Goal: Use online tool/utility: Utilize a website feature to perform a specific function

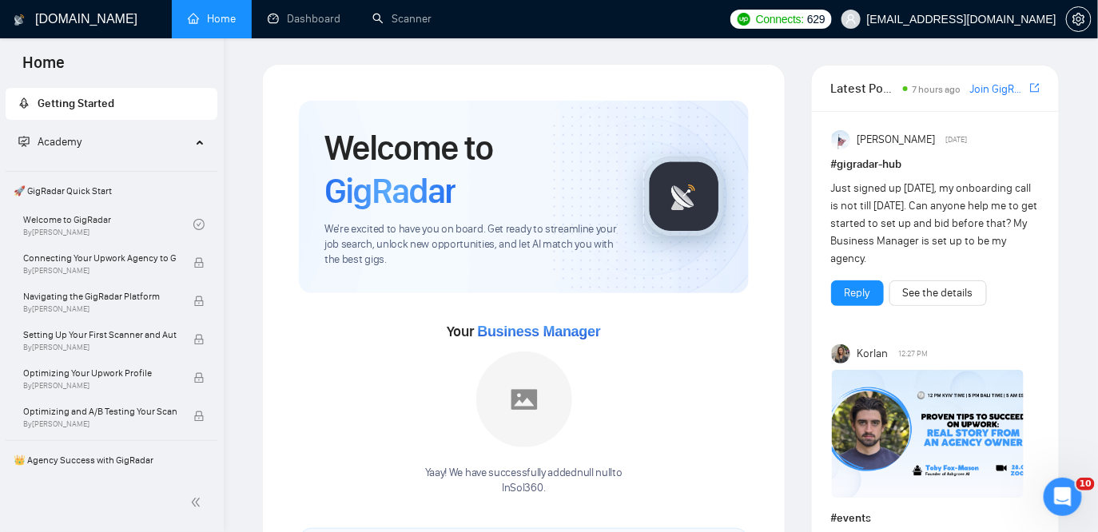
scroll to position [1575, 0]
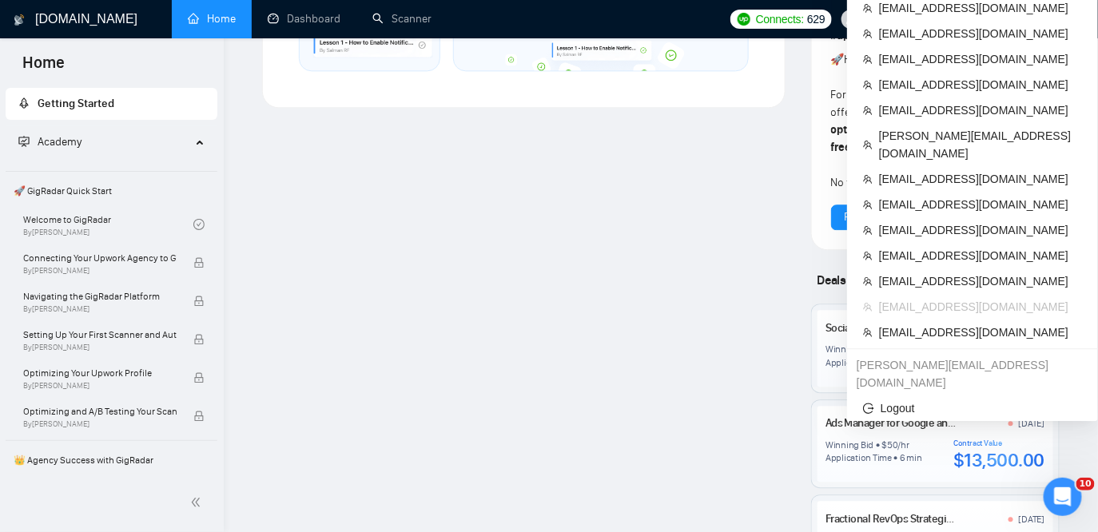
scroll to position [1161, 0]
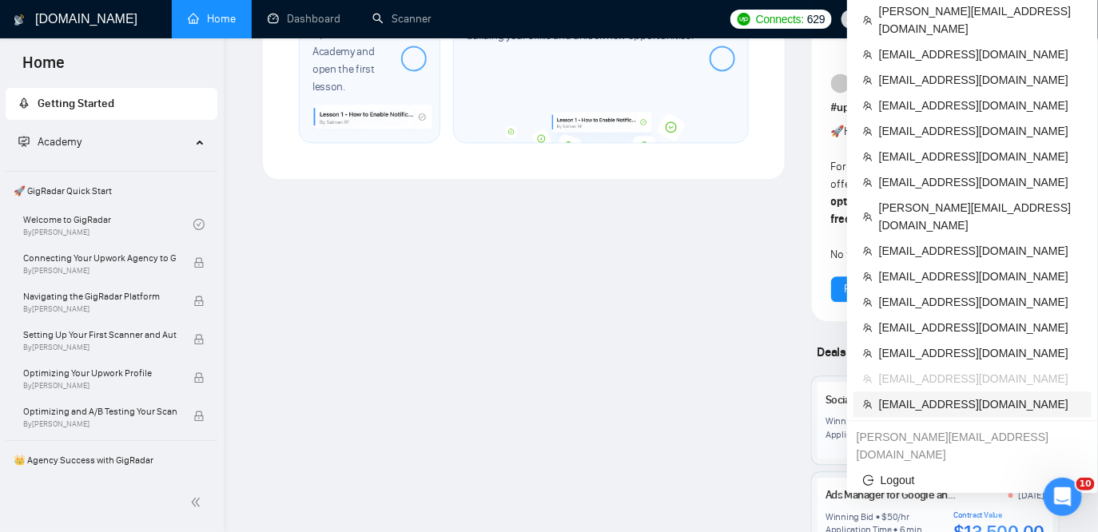
click at [941, 396] on span "[EMAIL_ADDRESS][DOMAIN_NAME]" at bounding box center [980, 405] width 203 height 18
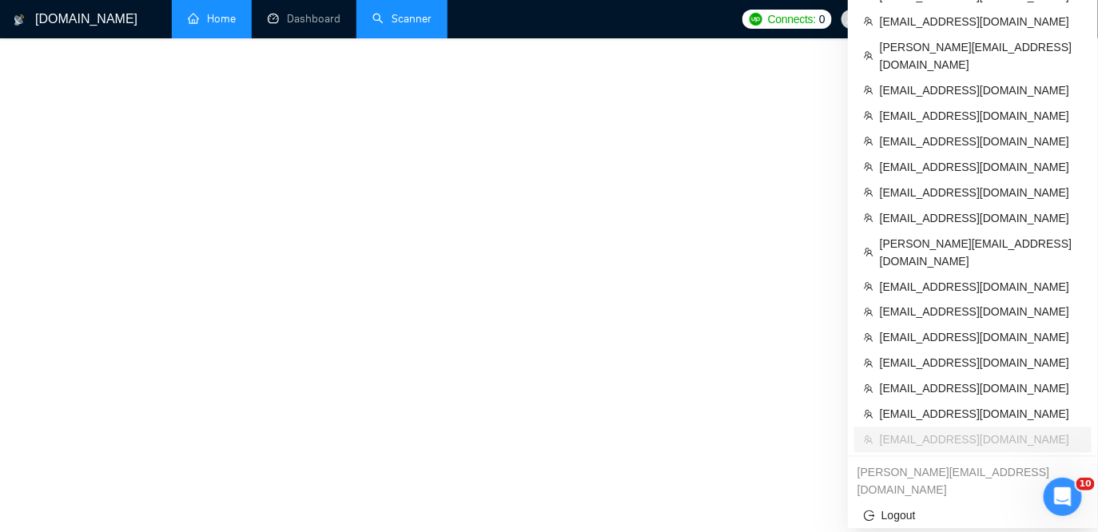
click at [412, 12] on link "Scanner" at bounding box center [401, 19] width 59 height 14
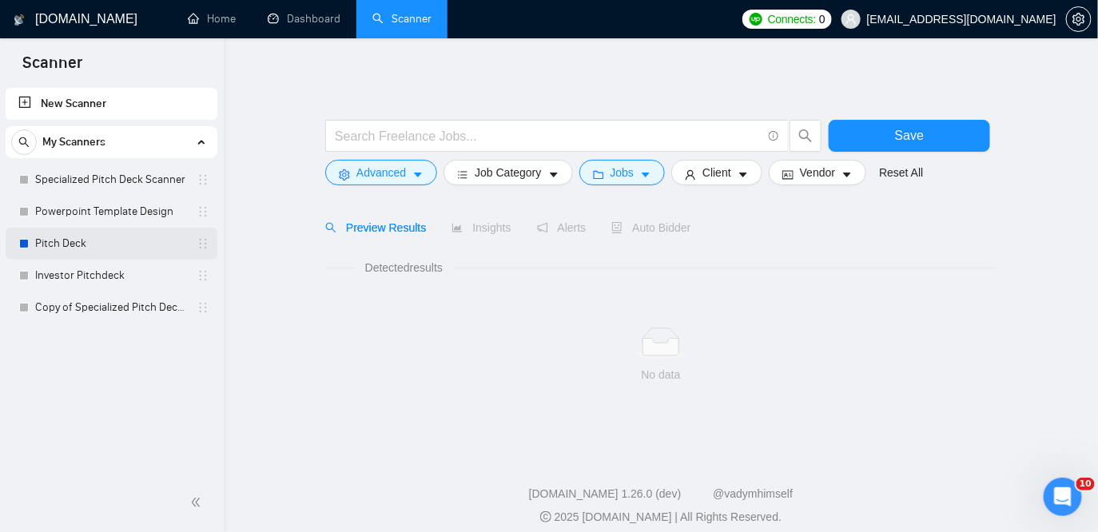
click at [100, 246] on link "Pitch Deck" at bounding box center [111, 244] width 152 height 32
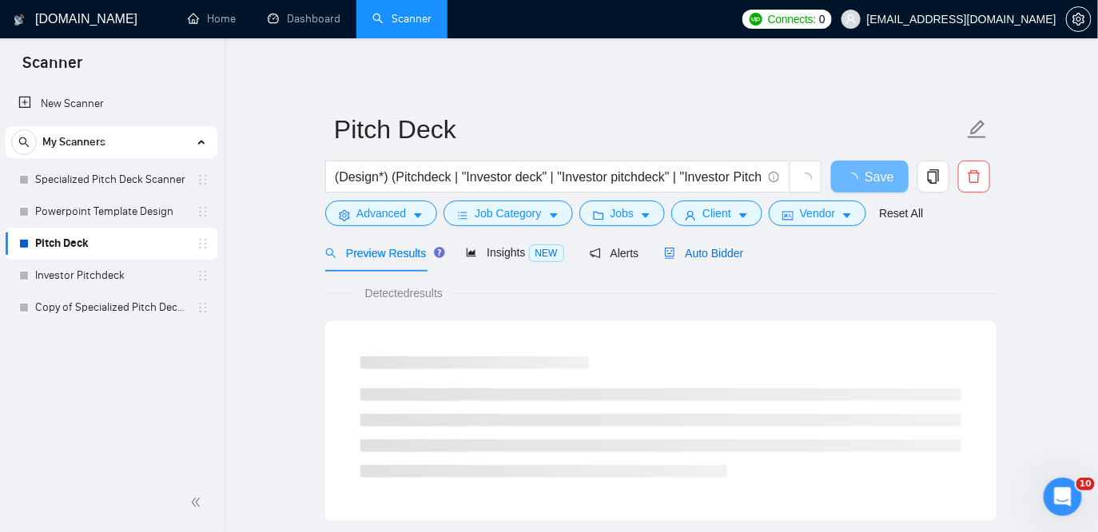
click at [709, 252] on span "Auto Bidder" at bounding box center [703, 253] width 79 height 13
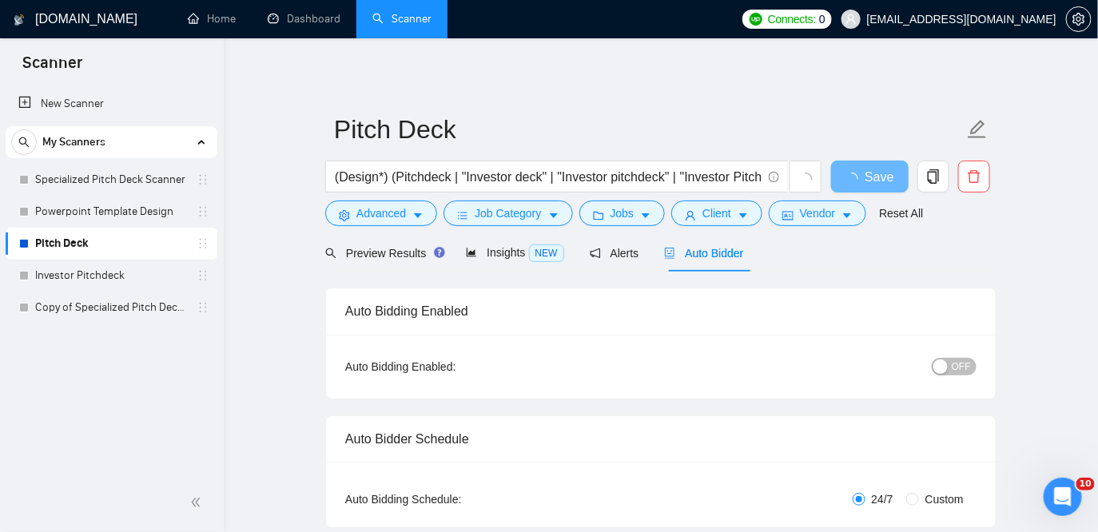
checkbox input "true"
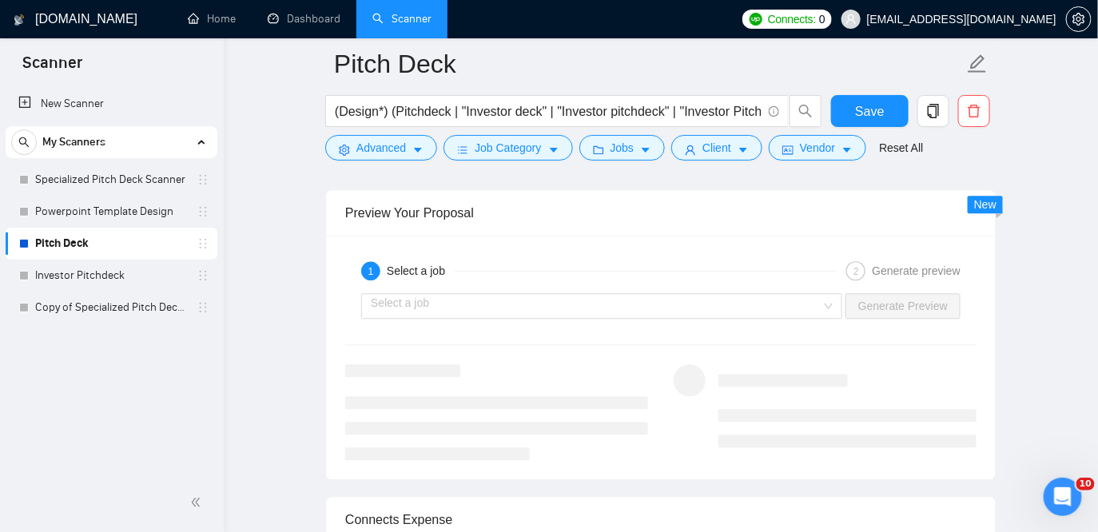
scroll to position [3152, 0]
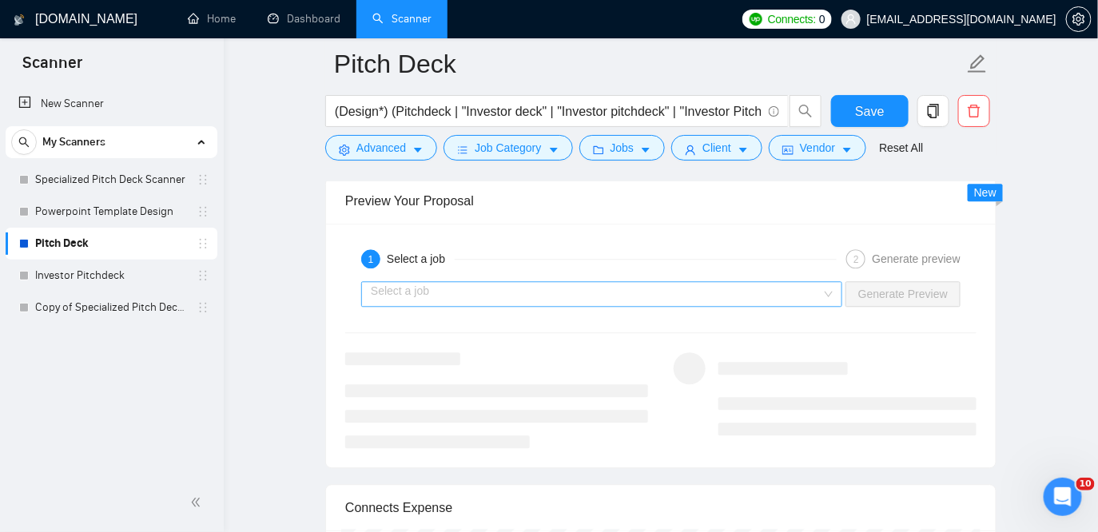
click at [738, 306] on input "search" at bounding box center [596, 294] width 451 height 24
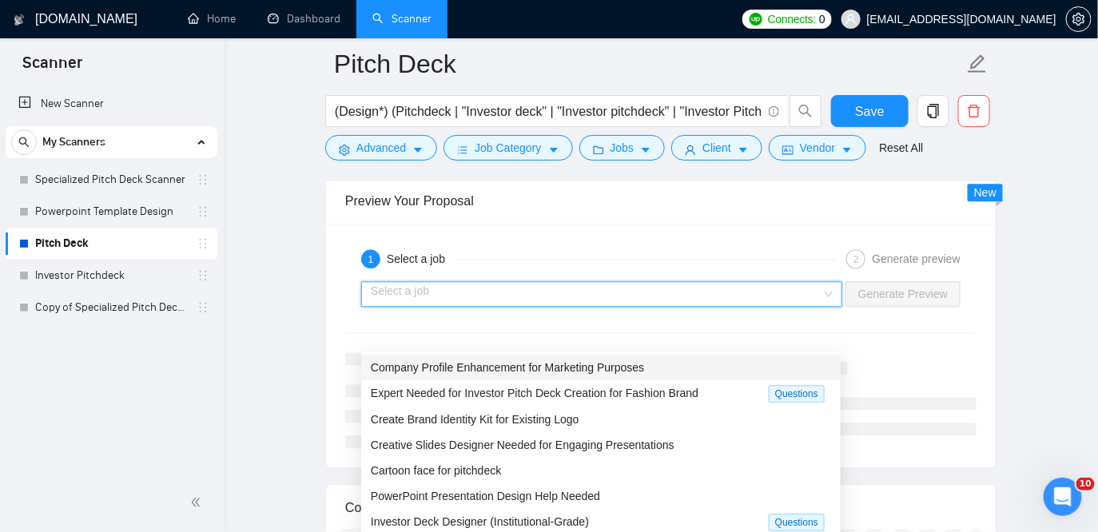
click at [672, 368] on div "Company Profile Enhancement for Marketing Purposes" at bounding box center [601, 368] width 460 height 18
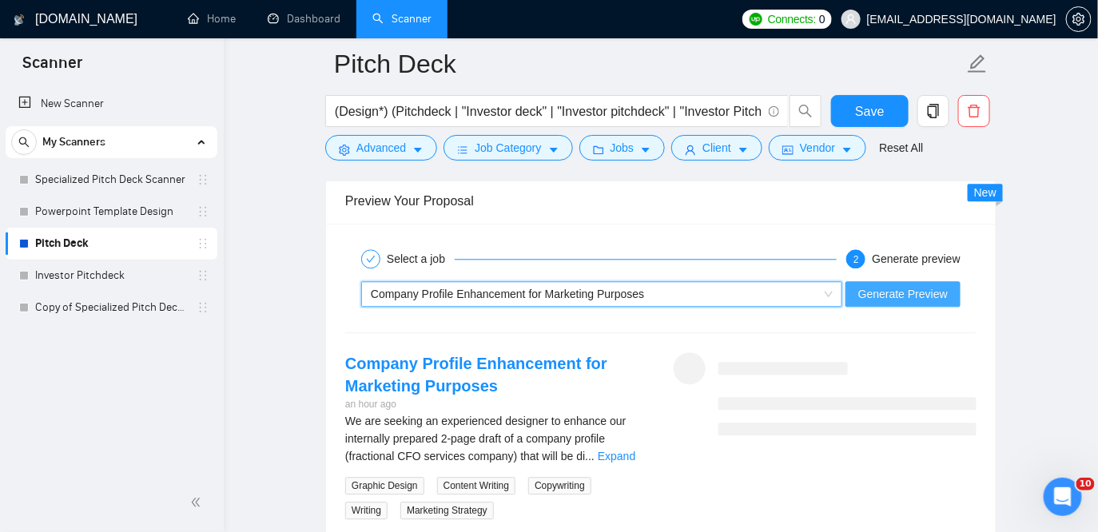
click at [929, 303] on span "Generate Preview" at bounding box center [902, 294] width 89 height 18
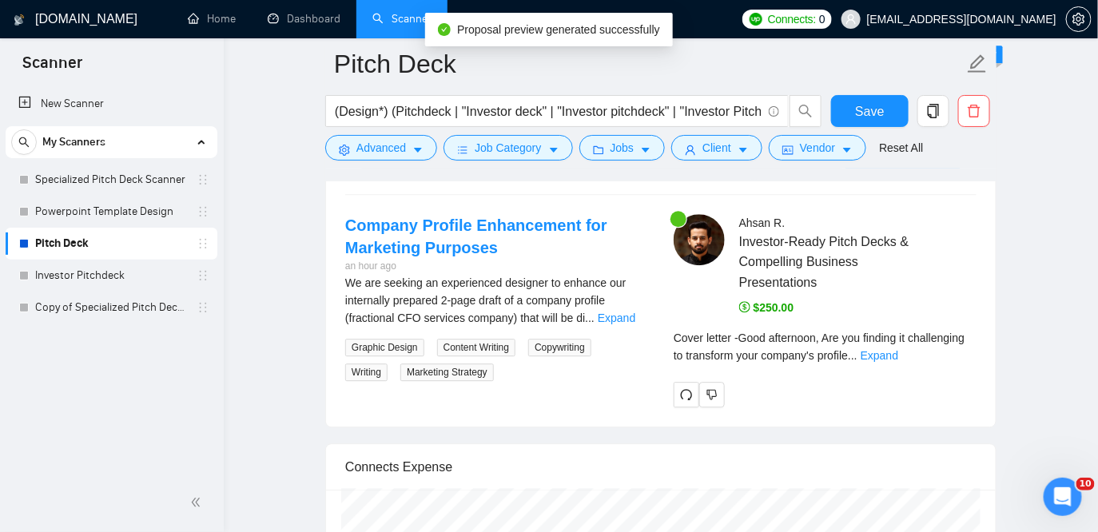
scroll to position [3303, 0]
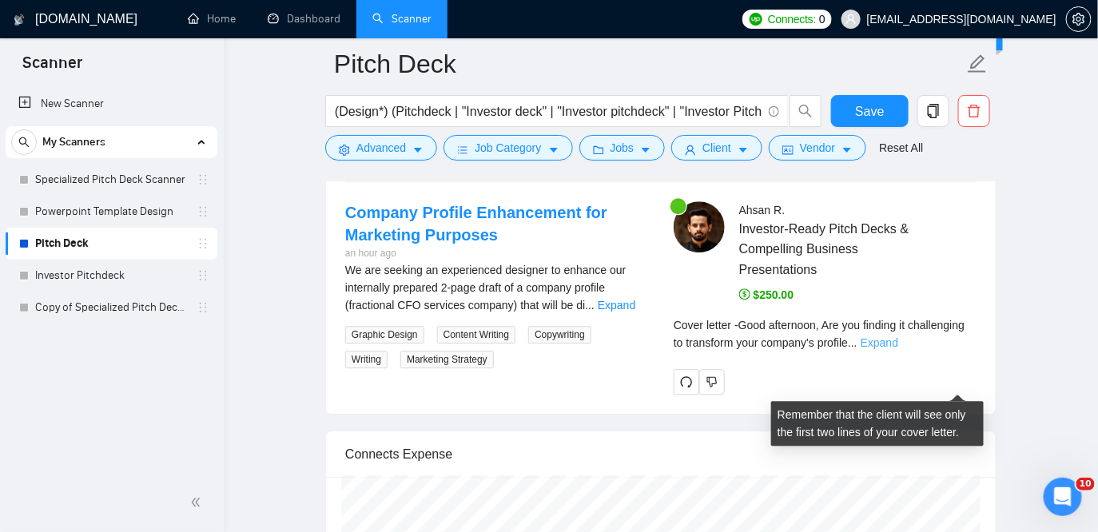
click at [898, 349] on link "Expand" at bounding box center [880, 342] width 38 height 13
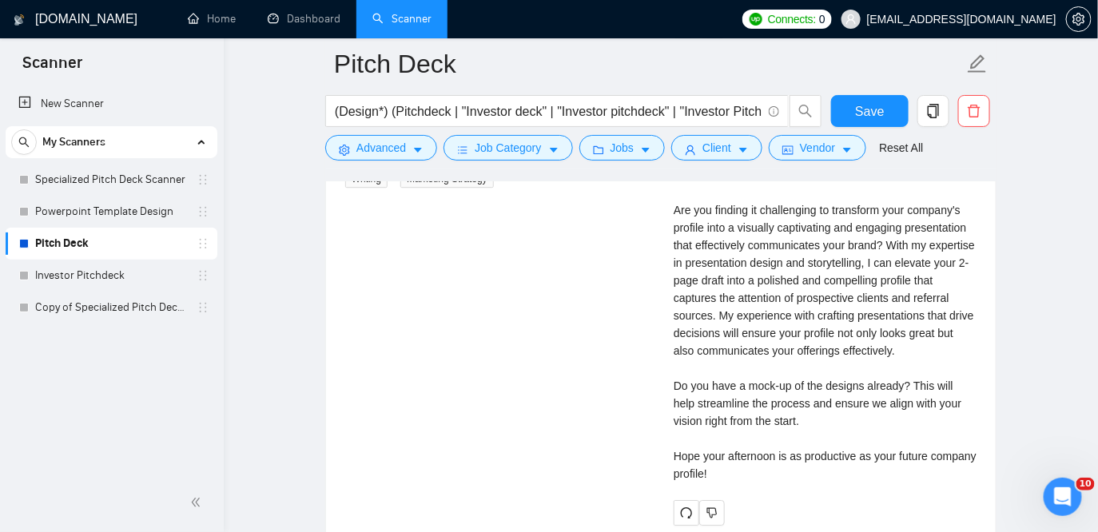
scroll to position [3541, 0]
